Goal: Task Accomplishment & Management: Complete application form

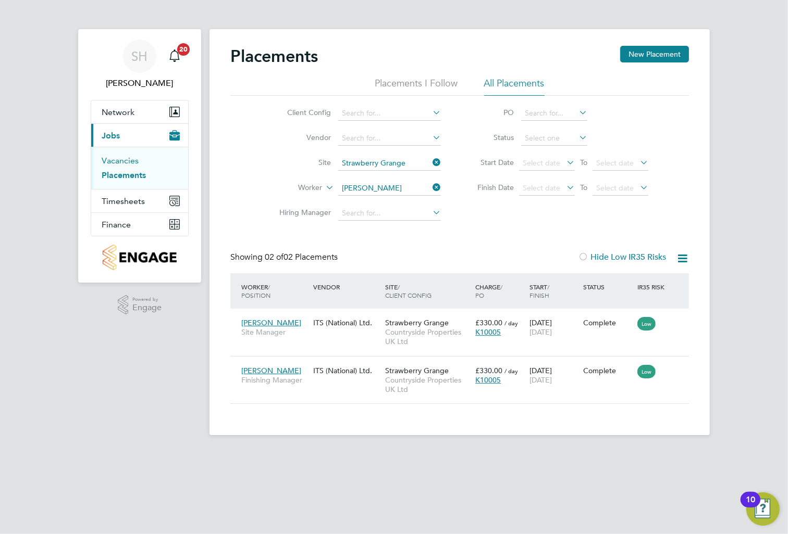
click at [128, 159] on link "Vacancies" at bounding box center [120, 161] width 37 height 10
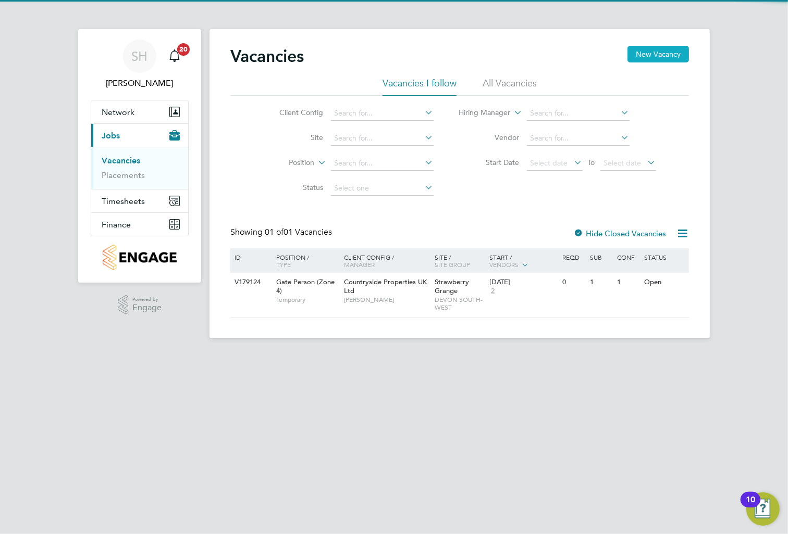
click at [645, 61] on button "New Vacancy" at bounding box center [657, 54] width 61 height 17
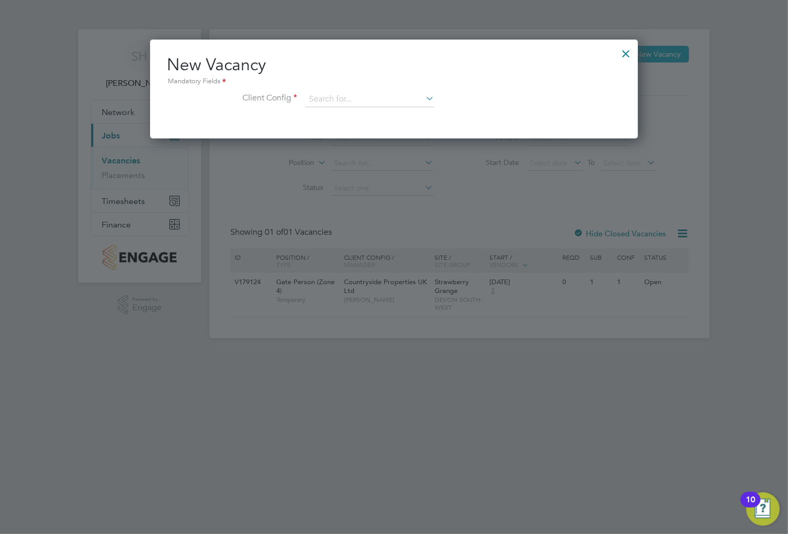
scroll to position [98, 488]
click at [318, 102] on input at bounding box center [369, 100] width 129 height 16
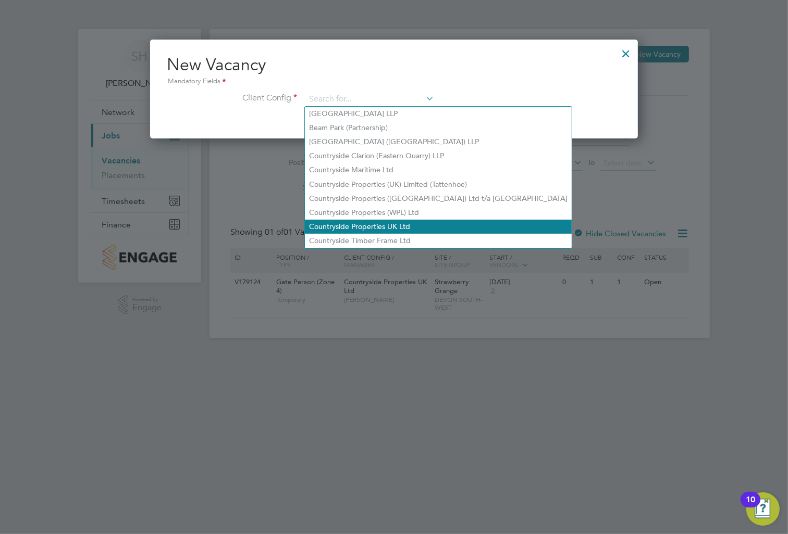
click at [395, 226] on li "Countryside Properties UK Ltd" at bounding box center [438, 227] width 267 height 14
type input "Countryside Properties UK Ltd"
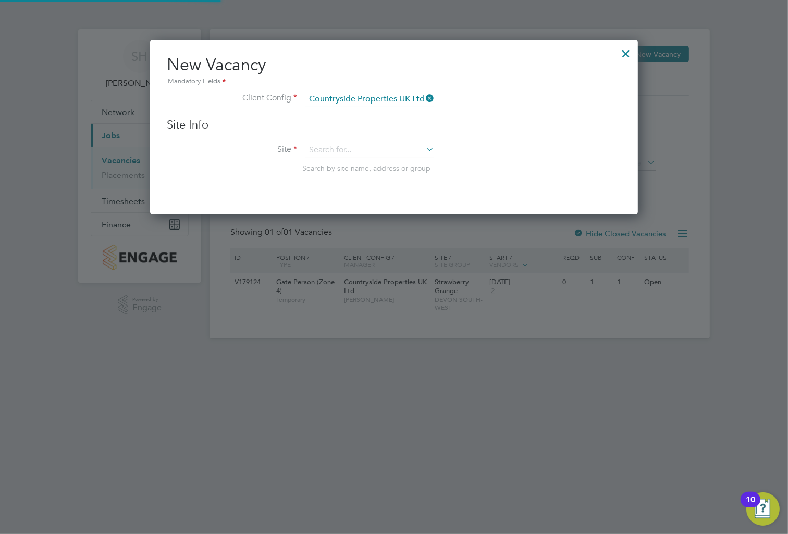
scroll to position [175, 488]
click at [354, 152] on input at bounding box center [369, 151] width 129 height 16
click at [389, 163] on li "Strawberry Grange" at bounding box center [370, 164] width 130 height 14
type input "Strawberry Grange"
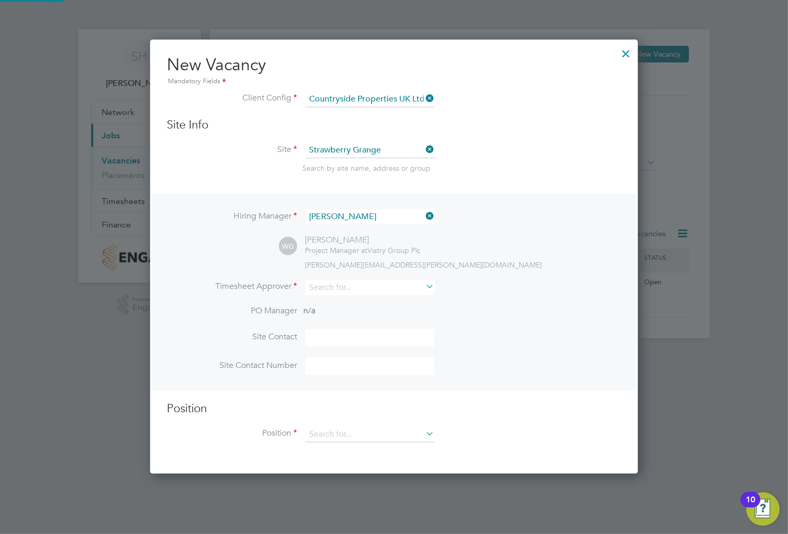
scroll to position [433, 488]
click at [366, 288] on input at bounding box center [369, 287] width 129 height 15
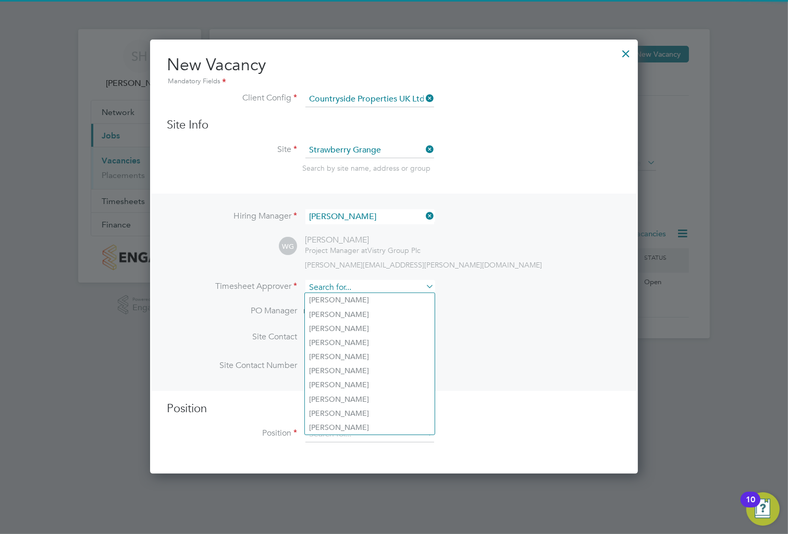
click at [366, 288] on input at bounding box center [369, 287] width 129 height 15
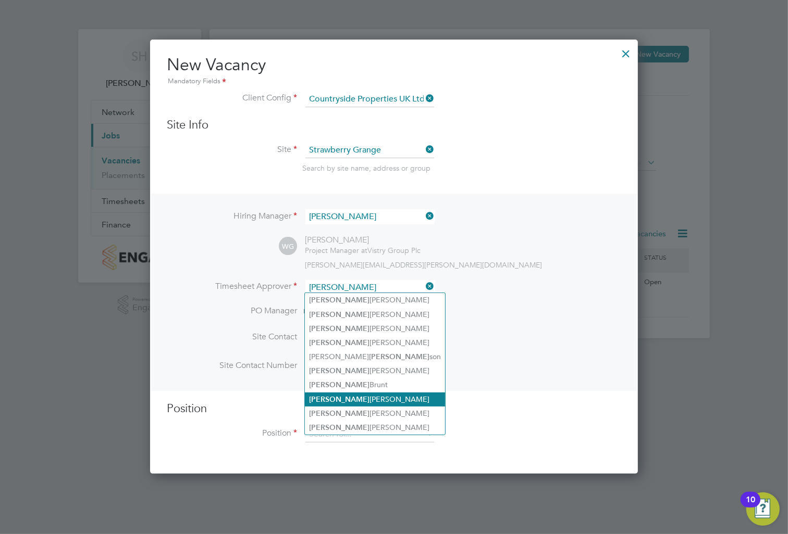
click at [368, 395] on li "[PERSON_NAME]" at bounding box center [375, 400] width 140 height 14
type input "[PERSON_NAME]"
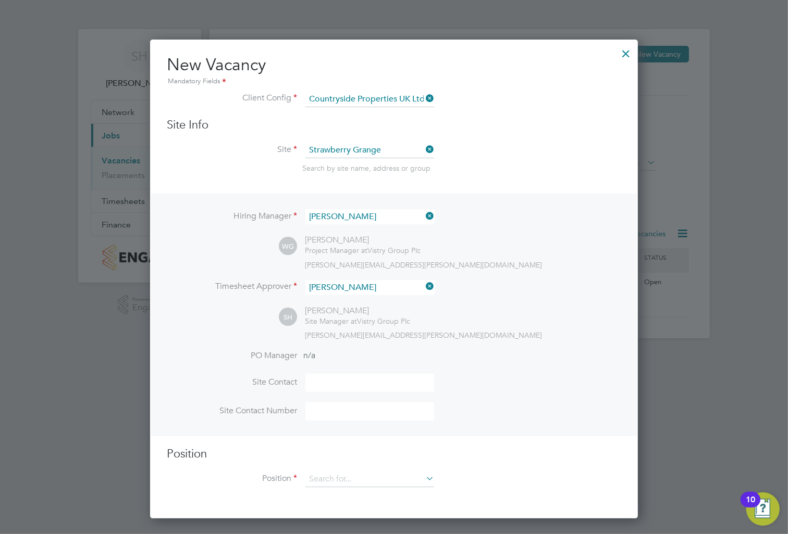
click at [326, 384] on input at bounding box center [369, 383] width 129 height 18
type input "[PERSON_NAME]"
type input "comey"
type input "07890 028096"
type input "Forklift Operator (Zone 4)"
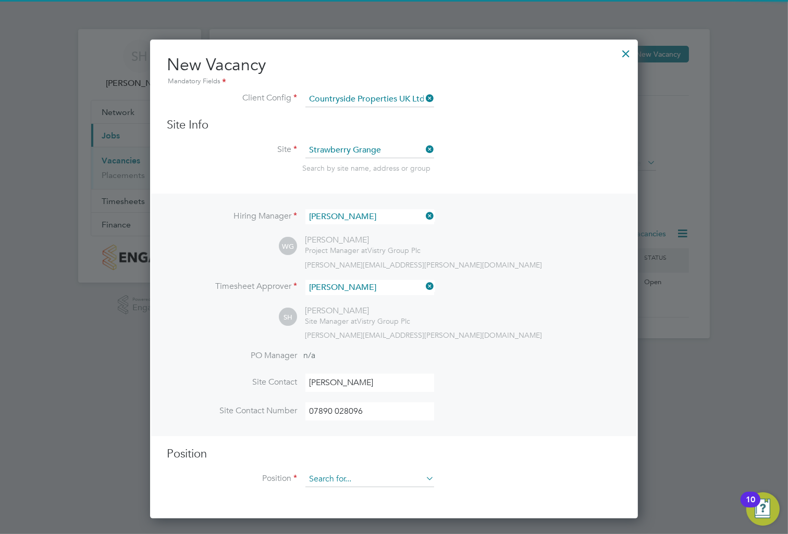
scroll to position [4, 5]
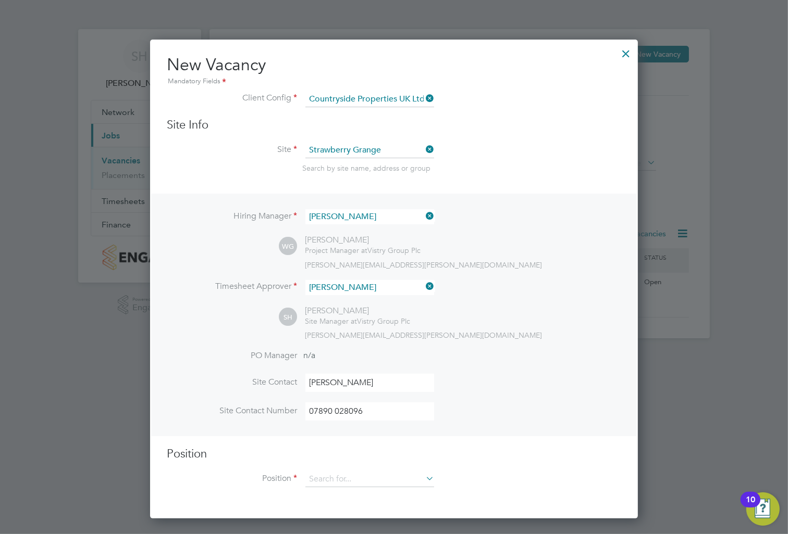
click at [375, 456] on h3 "Position" at bounding box center [394, 454] width 454 height 15
click at [342, 478] on input at bounding box center [369, 480] width 129 height 16
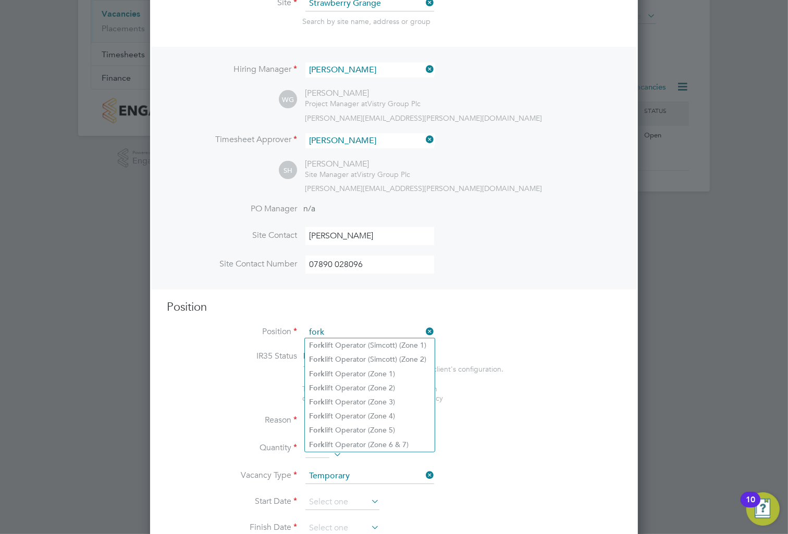
scroll to position [154, 0]
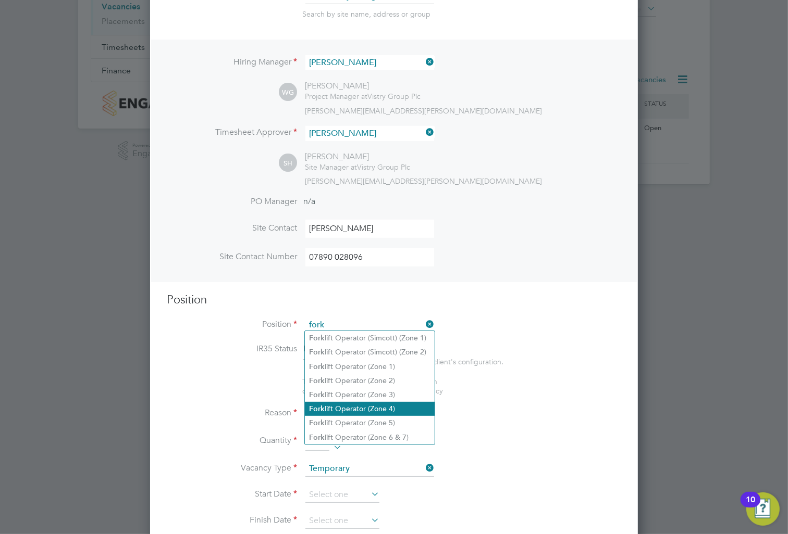
click at [377, 407] on li "Fork lift Operator (Zone 4)" at bounding box center [370, 409] width 130 height 14
type input "Forklift Operator (Zone 4)"
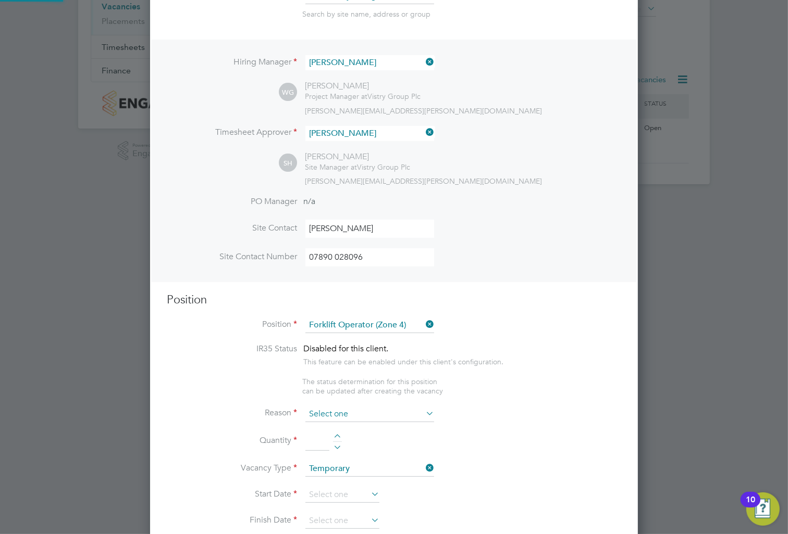
type textarea "Operate construction machinery and plant, including, but not limited to telesco…"
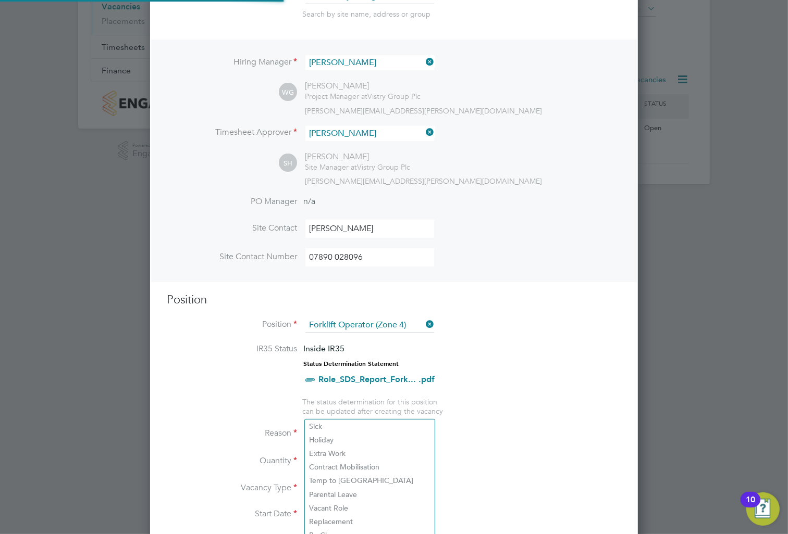
scroll to position [5, 5]
click at [321, 429] on li "Sick" at bounding box center [370, 427] width 130 height 14
type input "Sick"
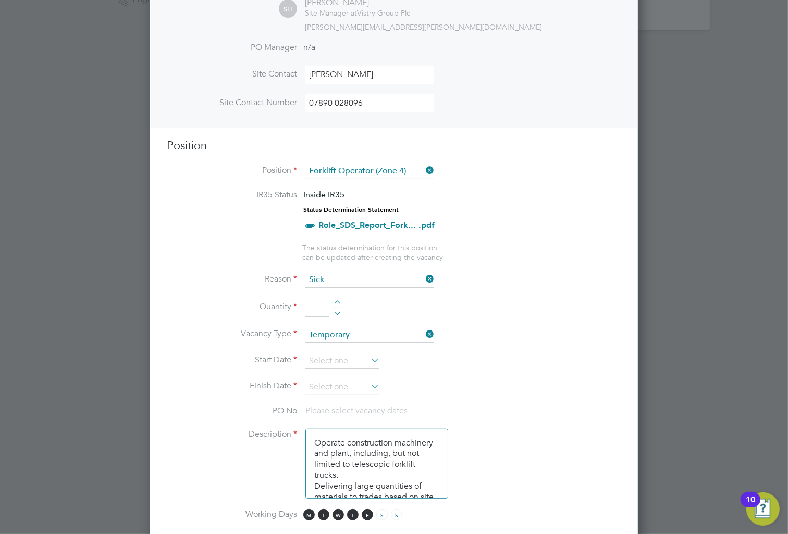
click at [337, 301] on div at bounding box center [337, 304] width 9 height 7
type input "1"
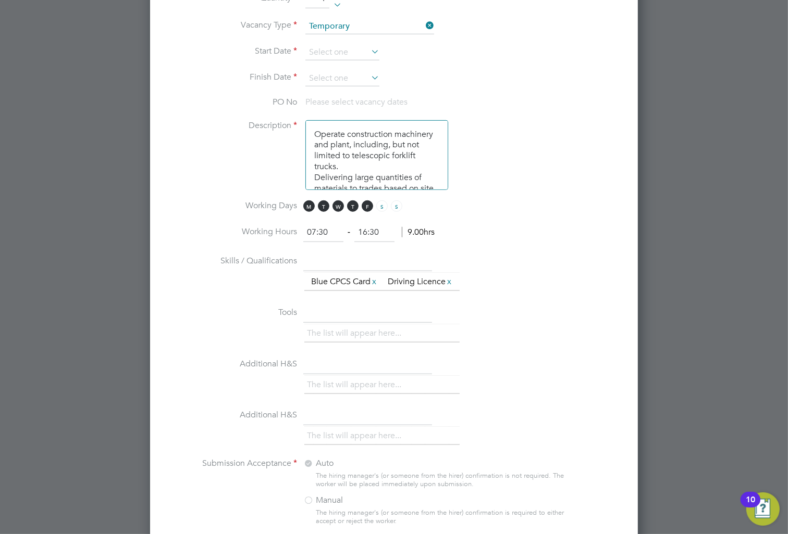
click at [514, 293] on div "The list will appear here... Blue CPCS Card x Driving Licence x" at bounding box center [462, 283] width 317 height 21
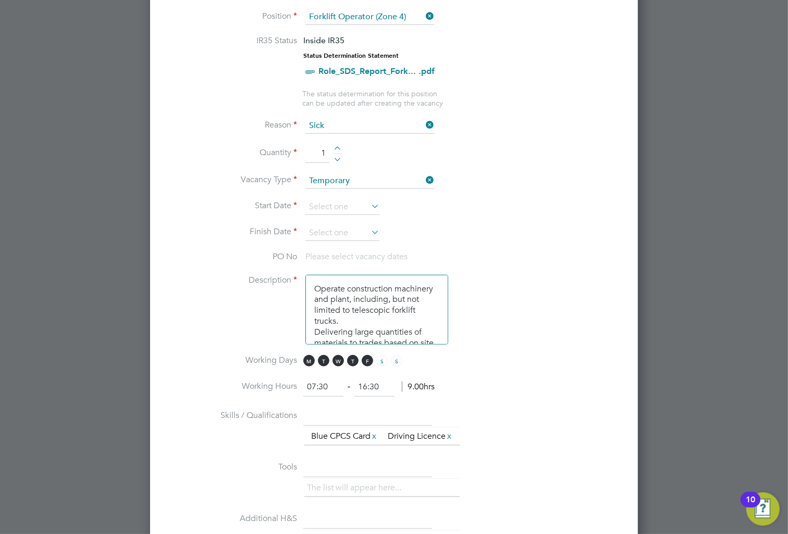
click at [369, 201] on icon at bounding box center [369, 206] width 0 height 15
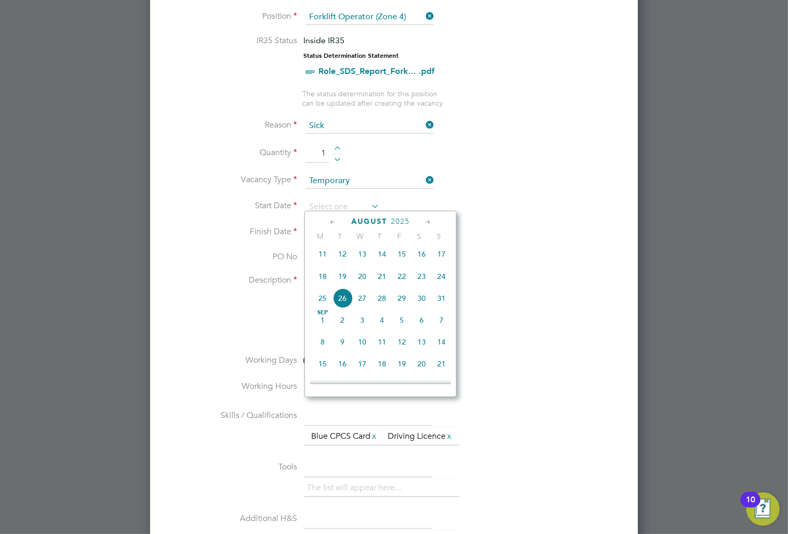
click at [338, 306] on span "26" at bounding box center [342, 299] width 20 height 20
type input "[DATE]"
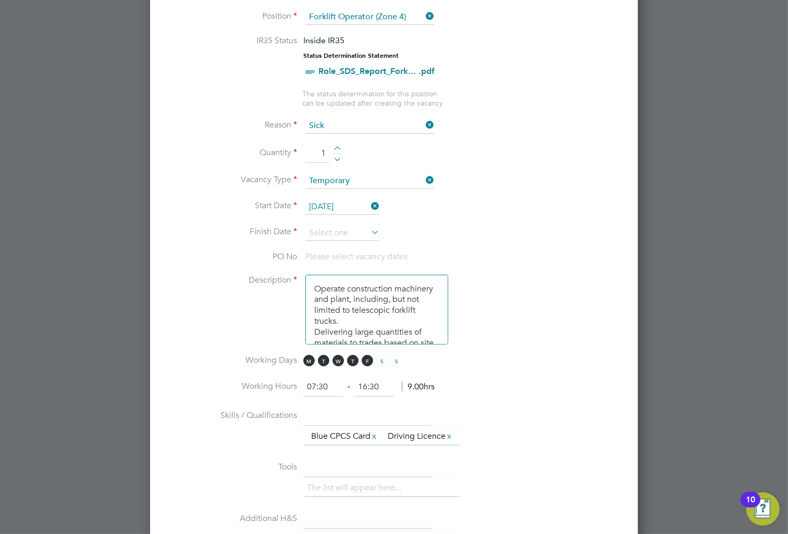
click at [369, 228] on icon at bounding box center [369, 232] width 0 height 15
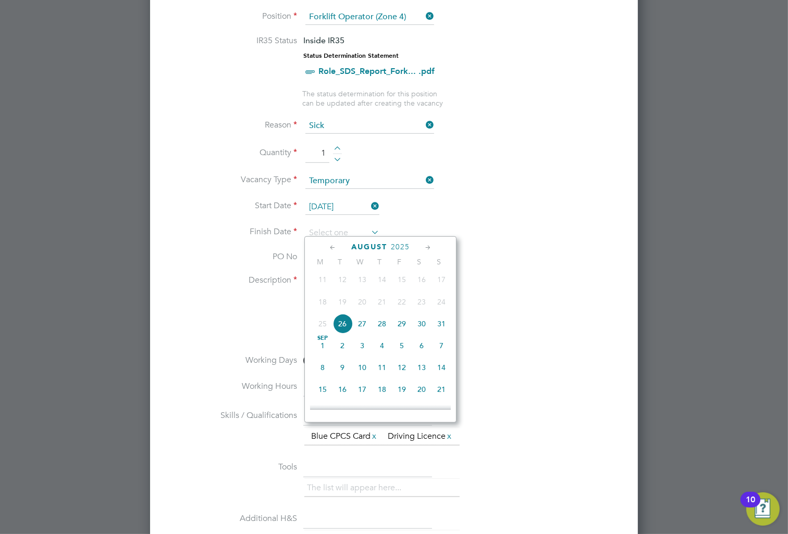
click at [442, 352] on span "7" at bounding box center [441, 346] width 20 height 20
type input "[DATE]"
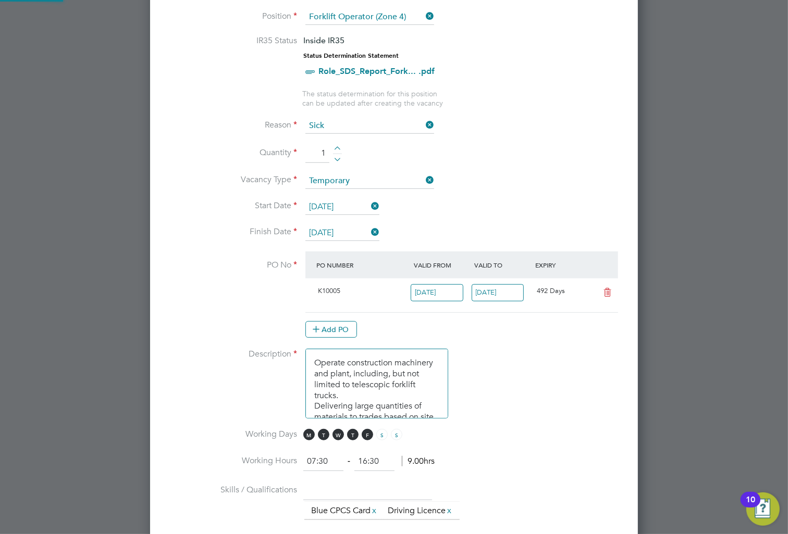
scroll to position [1590, 488]
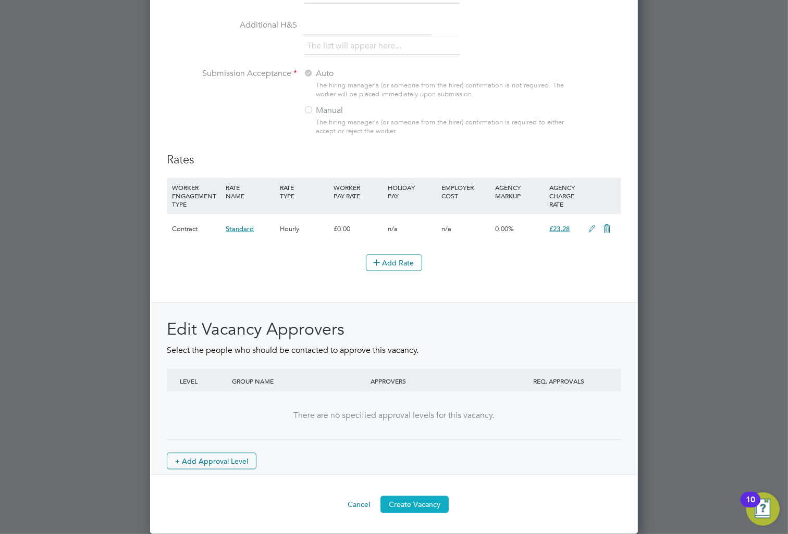
click at [430, 502] on button "Create Vacancy" at bounding box center [414, 504] width 68 height 17
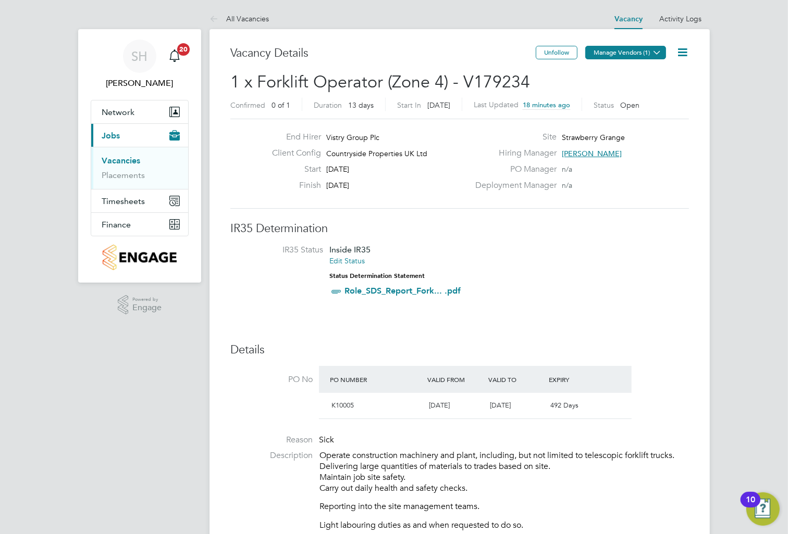
click at [653, 56] on icon at bounding box center [657, 52] width 8 height 8
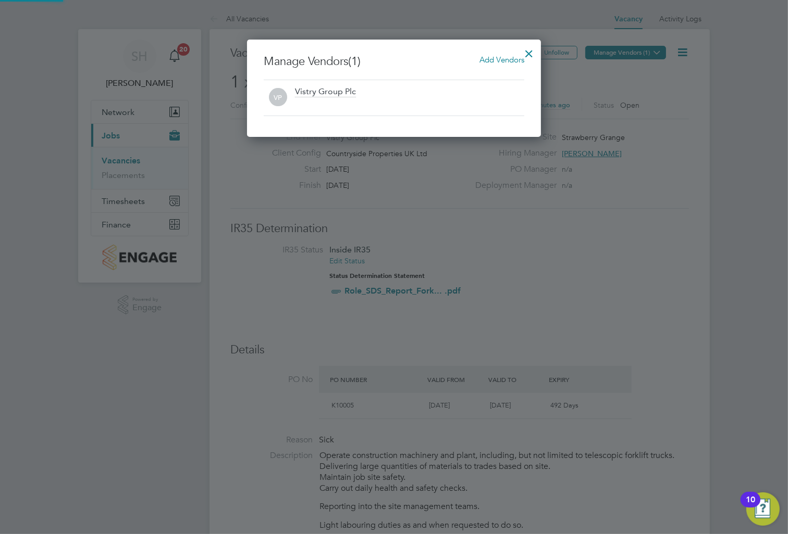
scroll to position [97, 294]
click at [501, 60] on span "Add Vendors" at bounding box center [501, 60] width 45 height 10
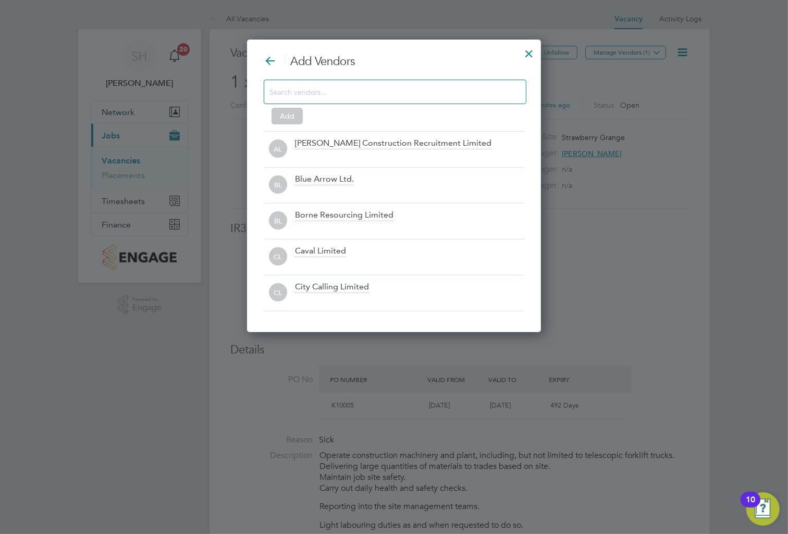
scroll to position [293, 294]
click at [291, 90] on input at bounding box center [386, 92] width 234 height 14
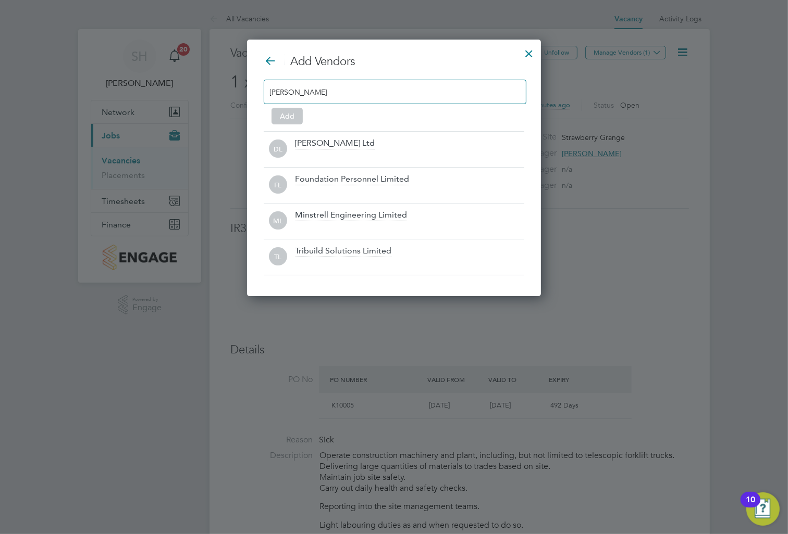
scroll to position [5, 6]
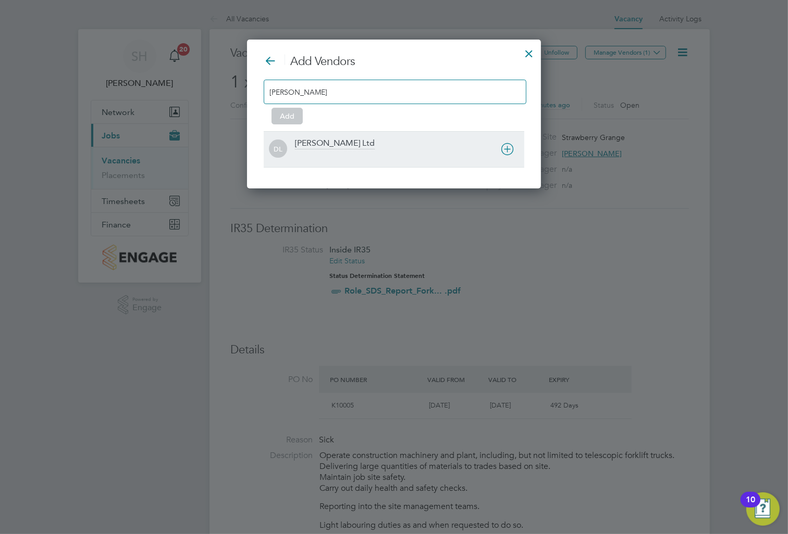
type input "[PERSON_NAME]"
click at [339, 148] on div "[PERSON_NAME] Ltd" at bounding box center [335, 143] width 80 height 11
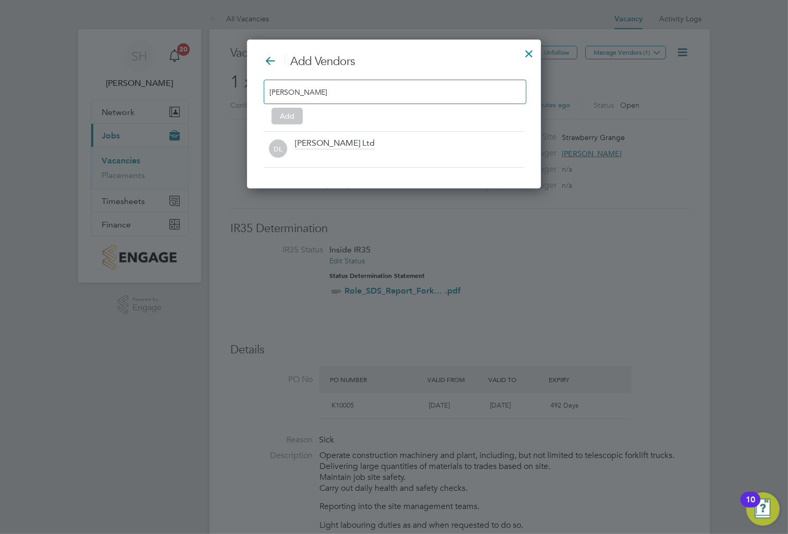
scroll to position [113, 294]
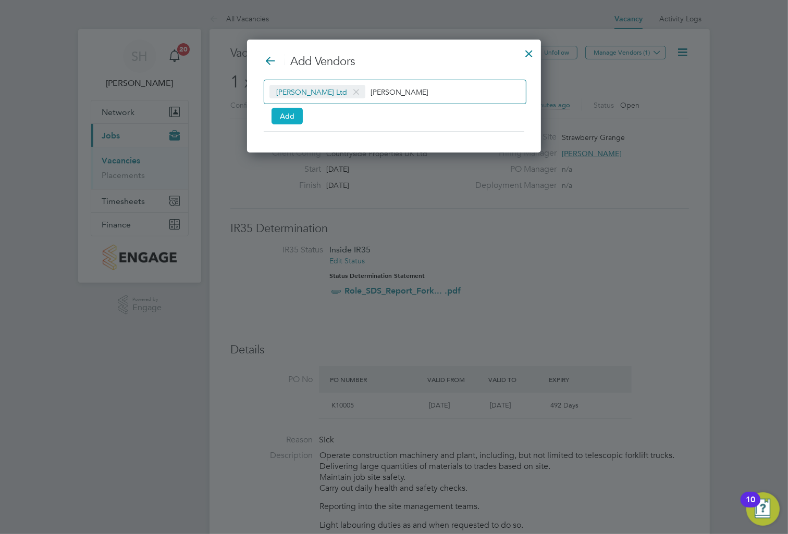
click at [293, 118] on button "Add" at bounding box center [286, 116] width 31 height 17
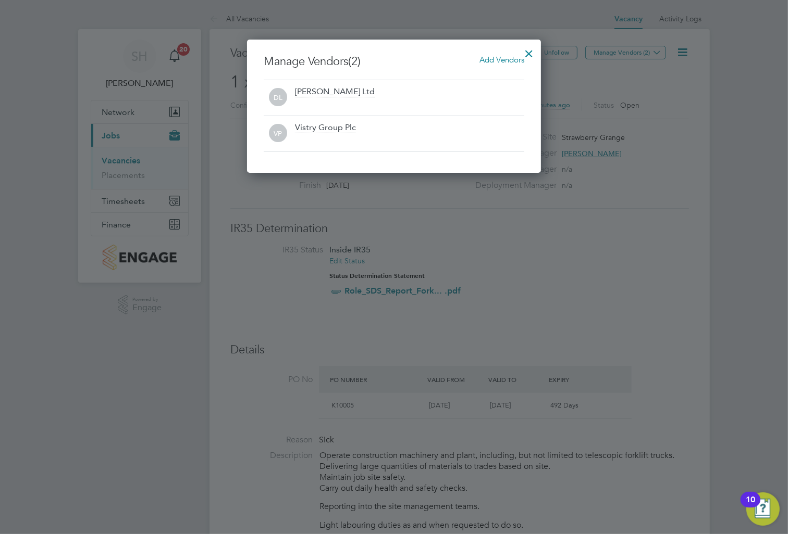
click at [527, 52] on div at bounding box center [528, 51] width 19 height 19
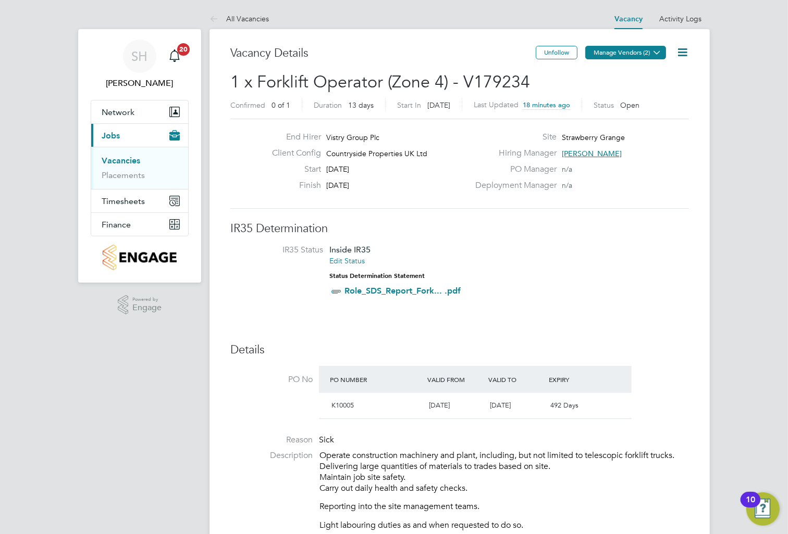
click at [634, 53] on button "Manage Vendors (2)" at bounding box center [625, 53] width 81 height 14
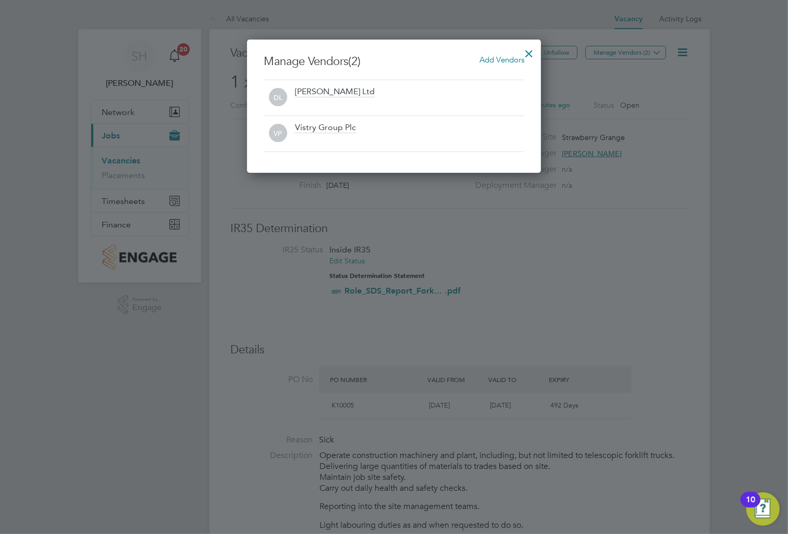
click at [532, 53] on div at bounding box center [528, 51] width 19 height 19
